Goal: Task Accomplishment & Management: Manage account settings

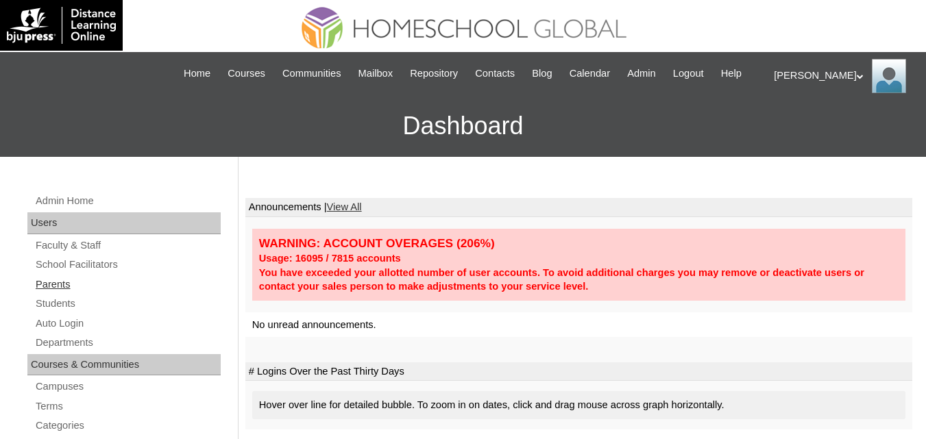
click at [58, 293] on link "Parents" at bounding box center [127, 284] width 186 height 17
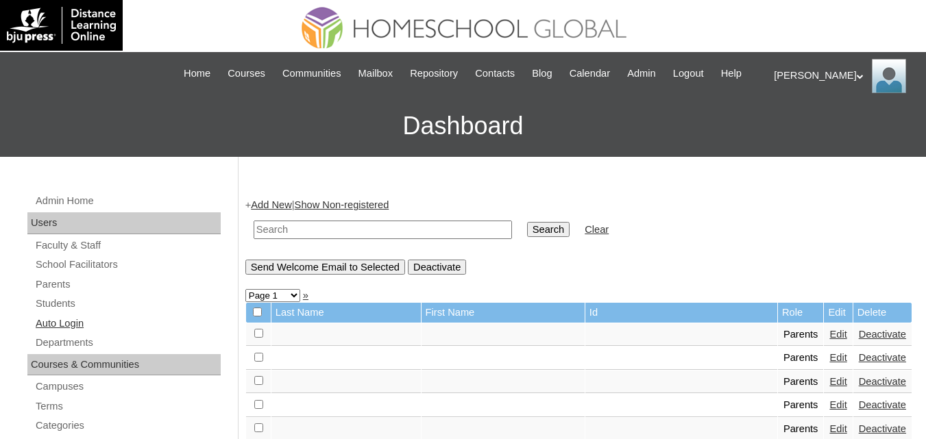
click at [60, 332] on link "Auto Login" at bounding box center [127, 323] width 186 height 17
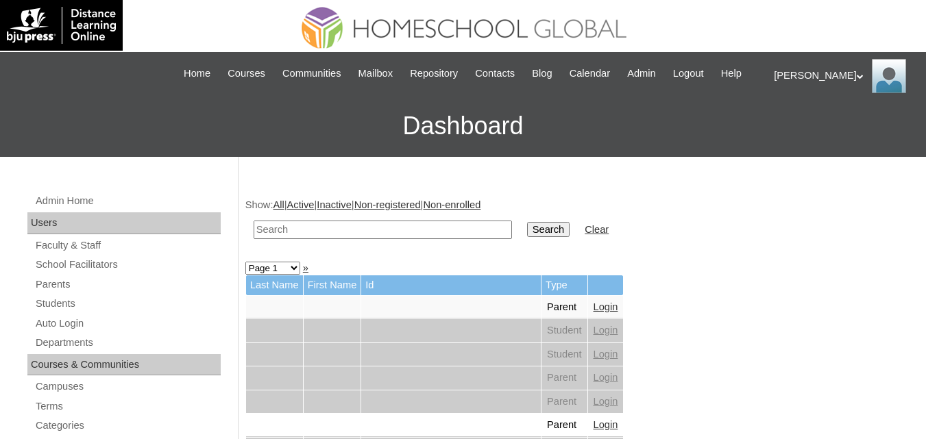
drag, startPoint x: 0, startPoint y: 0, endPoint x: 404, endPoint y: 240, distance: 469.5
click at [404, 239] on input "text" at bounding box center [383, 230] width 258 height 19
paste input "MHP0110-TECHPH2025"
type input "MHP0110-TECHPH2025"
click at [527, 237] on input "Search" at bounding box center [548, 229] width 42 height 15
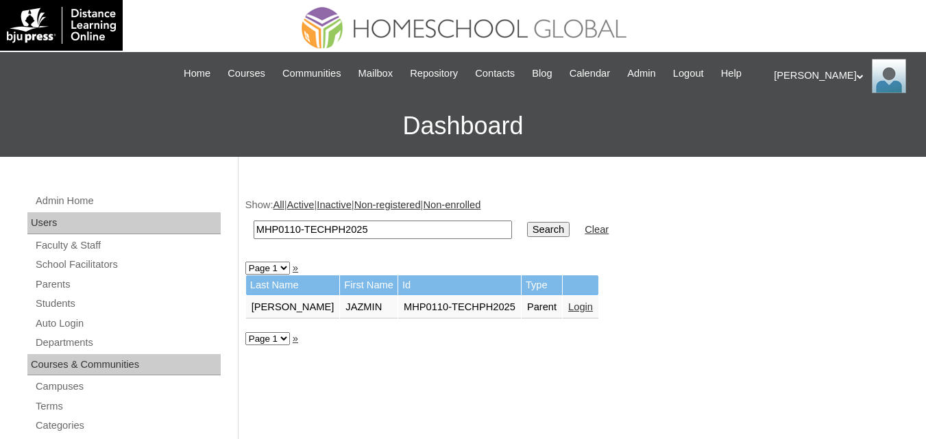
click at [568, 312] on link "Login" at bounding box center [580, 306] width 25 height 11
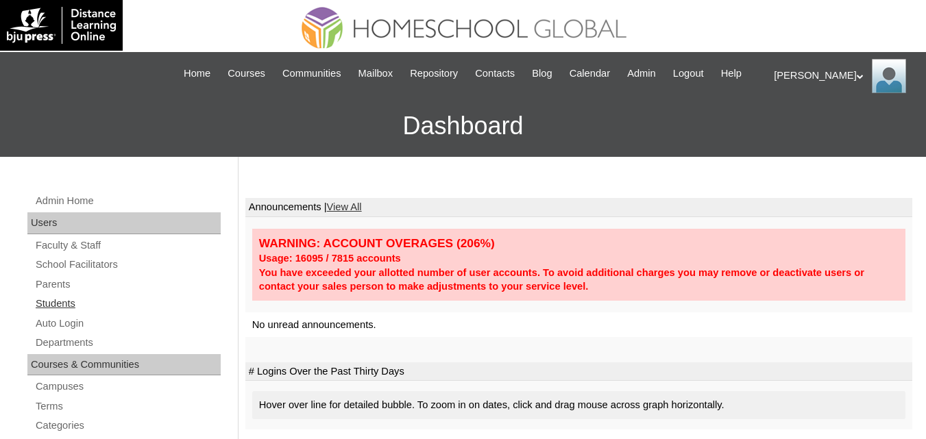
click at [54, 312] on link "Students" at bounding box center [127, 303] width 186 height 17
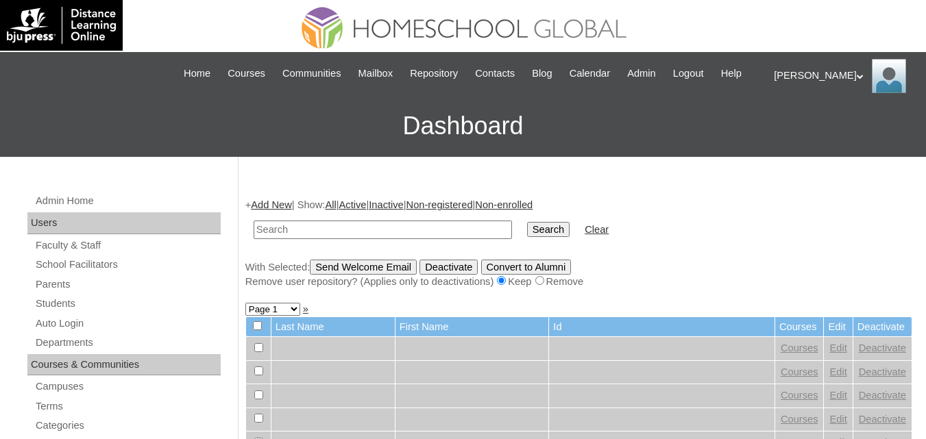
paste input "[PERSON_NAME]"
type input "[PERSON_NAME]"
click at [527, 237] on input "Search" at bounding box center [548, 229] width 42 height 15
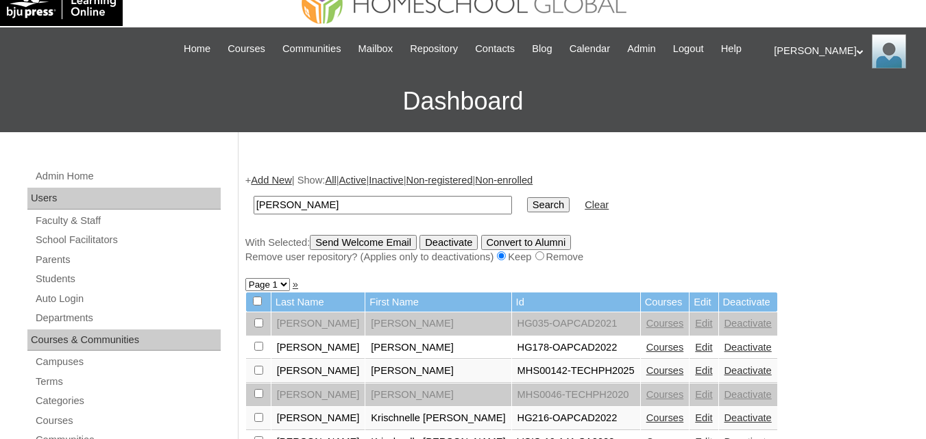
scroll to position [69, 0]
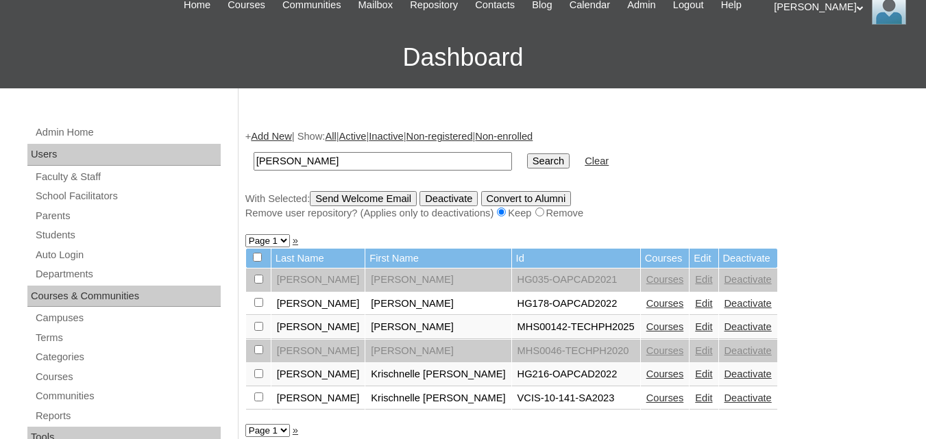
click at [646, 332] on link "Courses" at bounding box center [665, 326] width 38 height 11
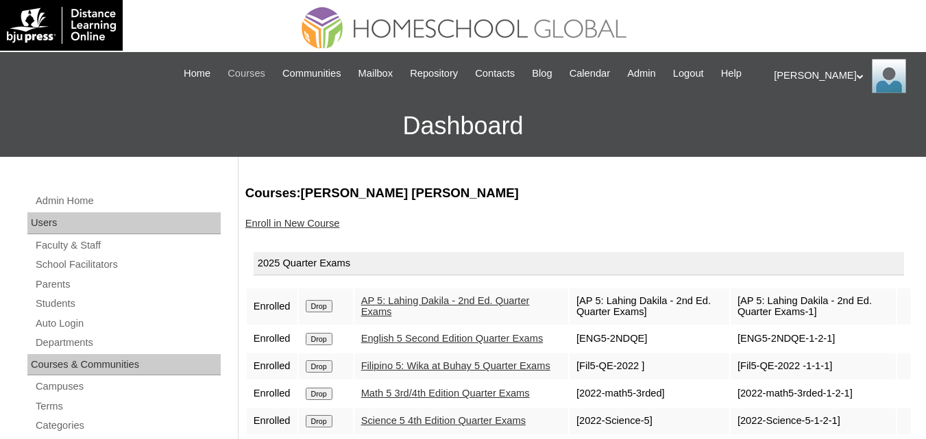
click at [249, 73] on span "Courses" at bounding box center [246, 74] width 38 height 16
